Goal: Find specific page/section: Find specific page/section

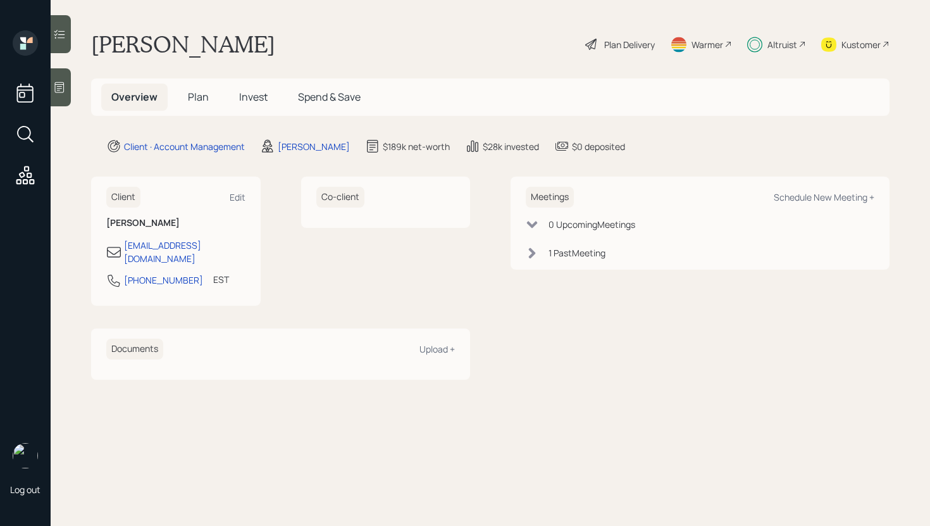
click at [63, 37] on icon at bounding box center [59, 34] width 13 height 13
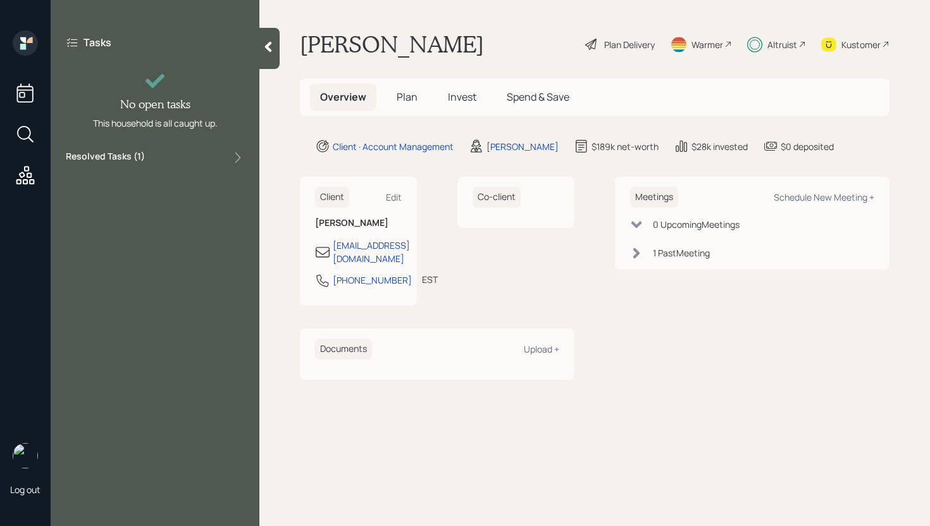
click at [194, 152] on div "Resolved Tasks ( 1 )" at bounding box center [155, 157] width 178 height 15
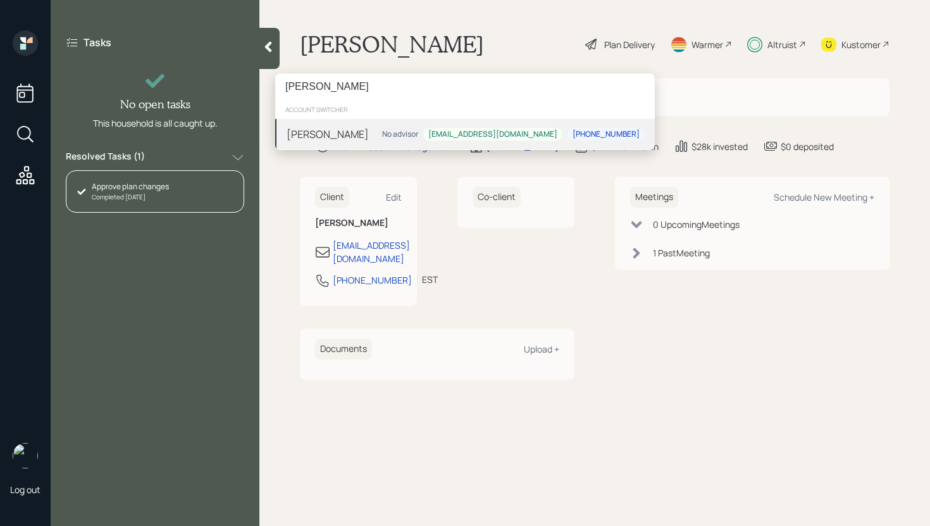
type input "[PERSON_NAME]"
click at [377, 141] on div "Harry Jones No advisor quickrealestate@yahoo.com 408-386-4674" at bounding box center [465, 134] width 380 height 30
